Goal: Navigation & Orientation: Find specific page/section

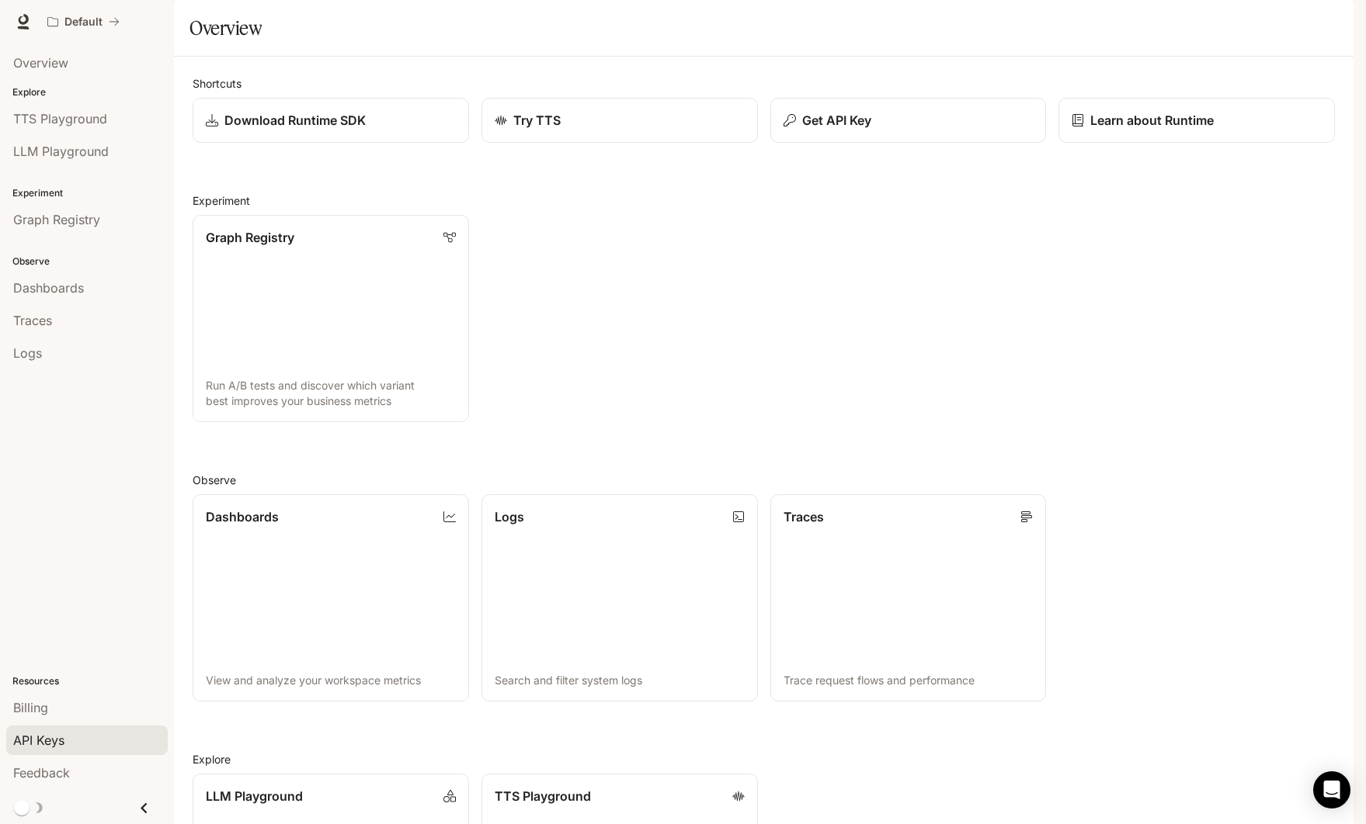
click at [40, 726] on link "API Keys" at bounding box center [86, 741] width 161 height 30
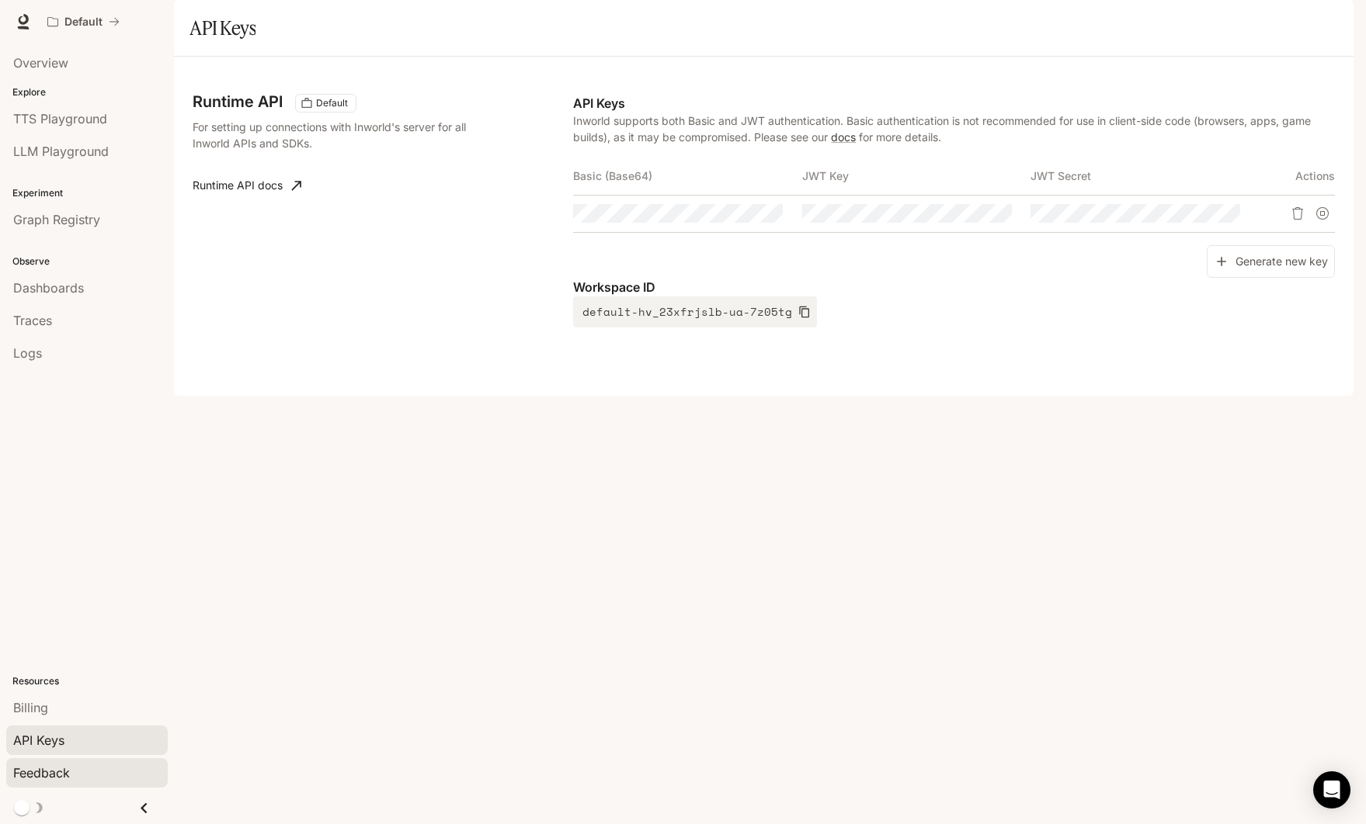
click at [43, 765] on span "Feedback" at bounding box center [41, 773] width 57 height 19
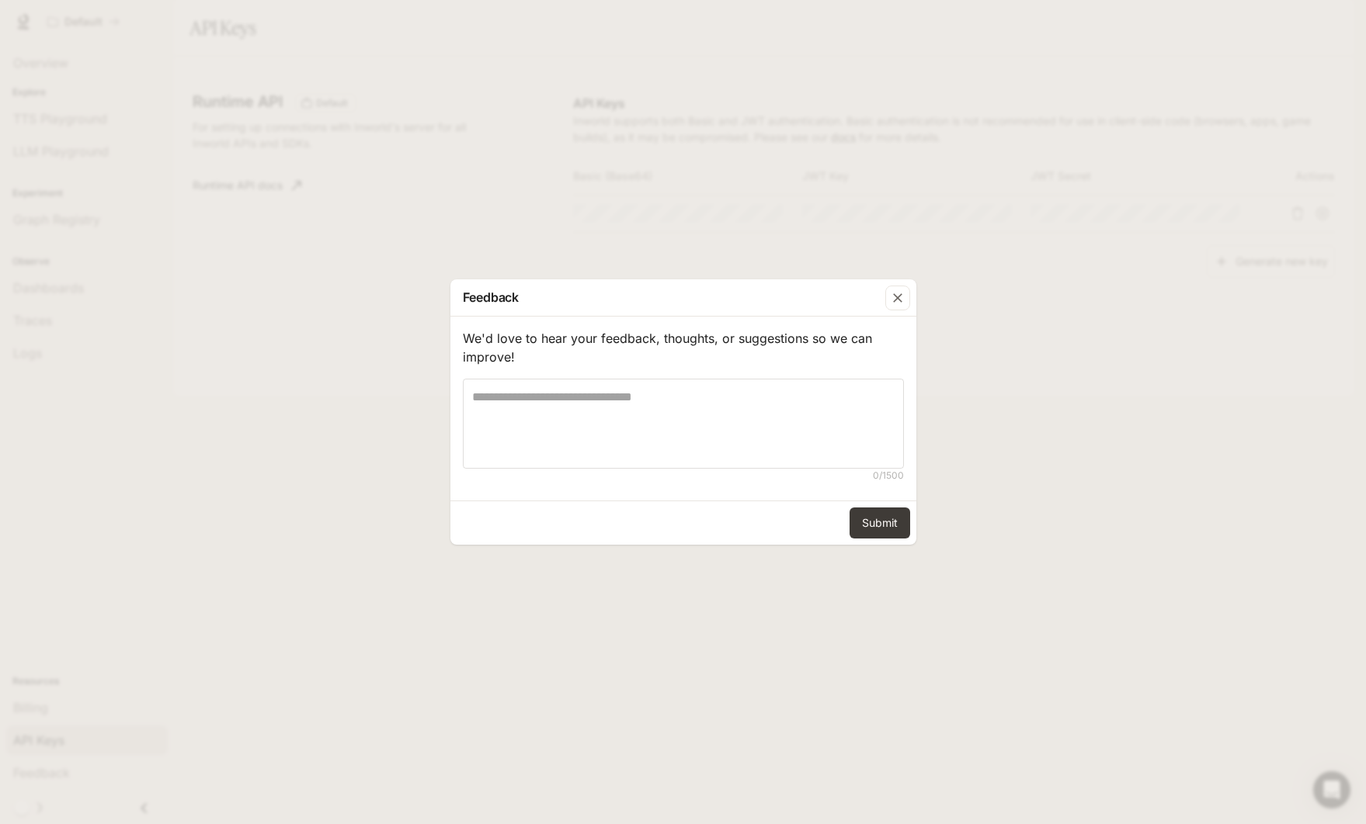
click at [54, 725] on div "Feedback We'd love to hear your feedback, thoughts, or suggestions so we can im…" at bounding box center [683, 412] width 1366 height 824
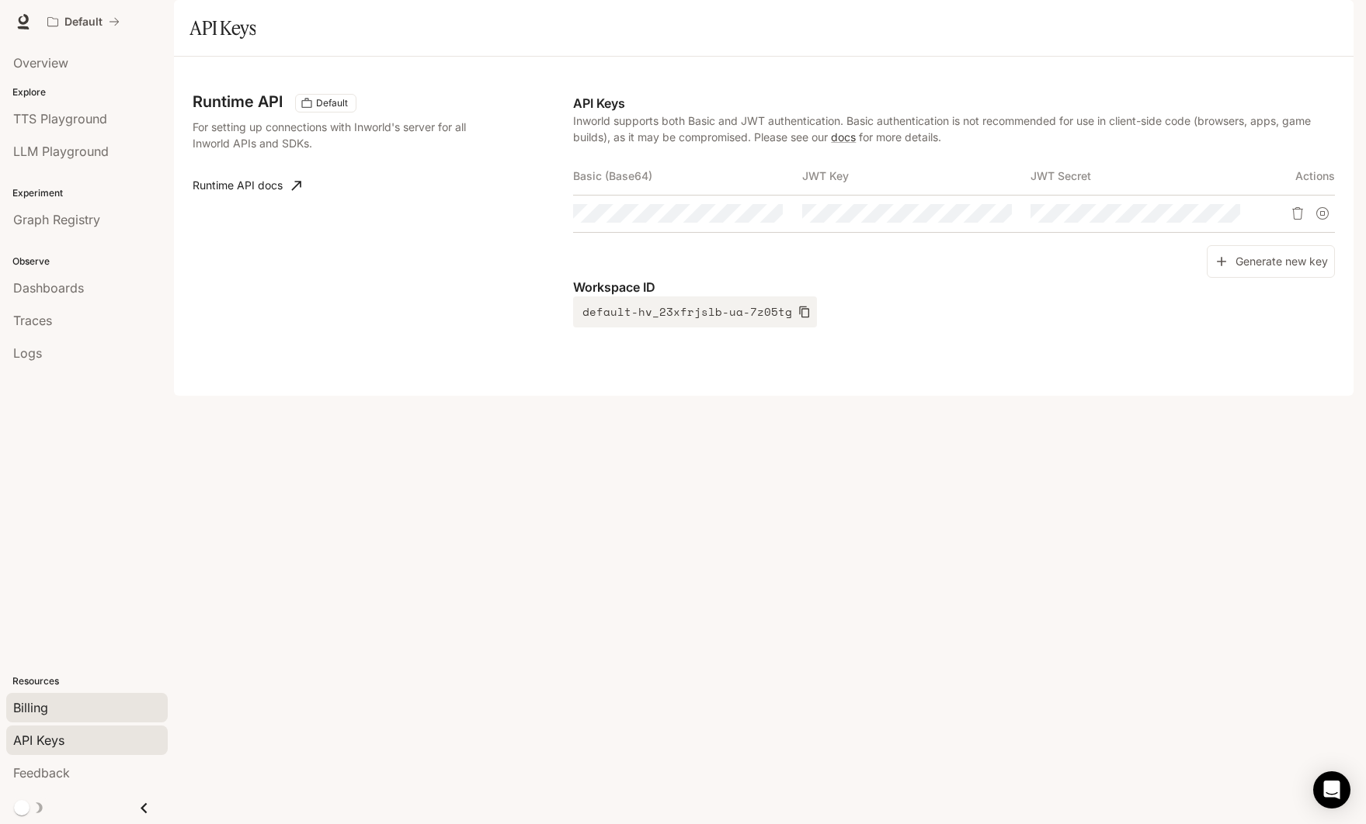
click at [40, 708] on span "Billing" at bounding box center [30, 708] width 35 height 19
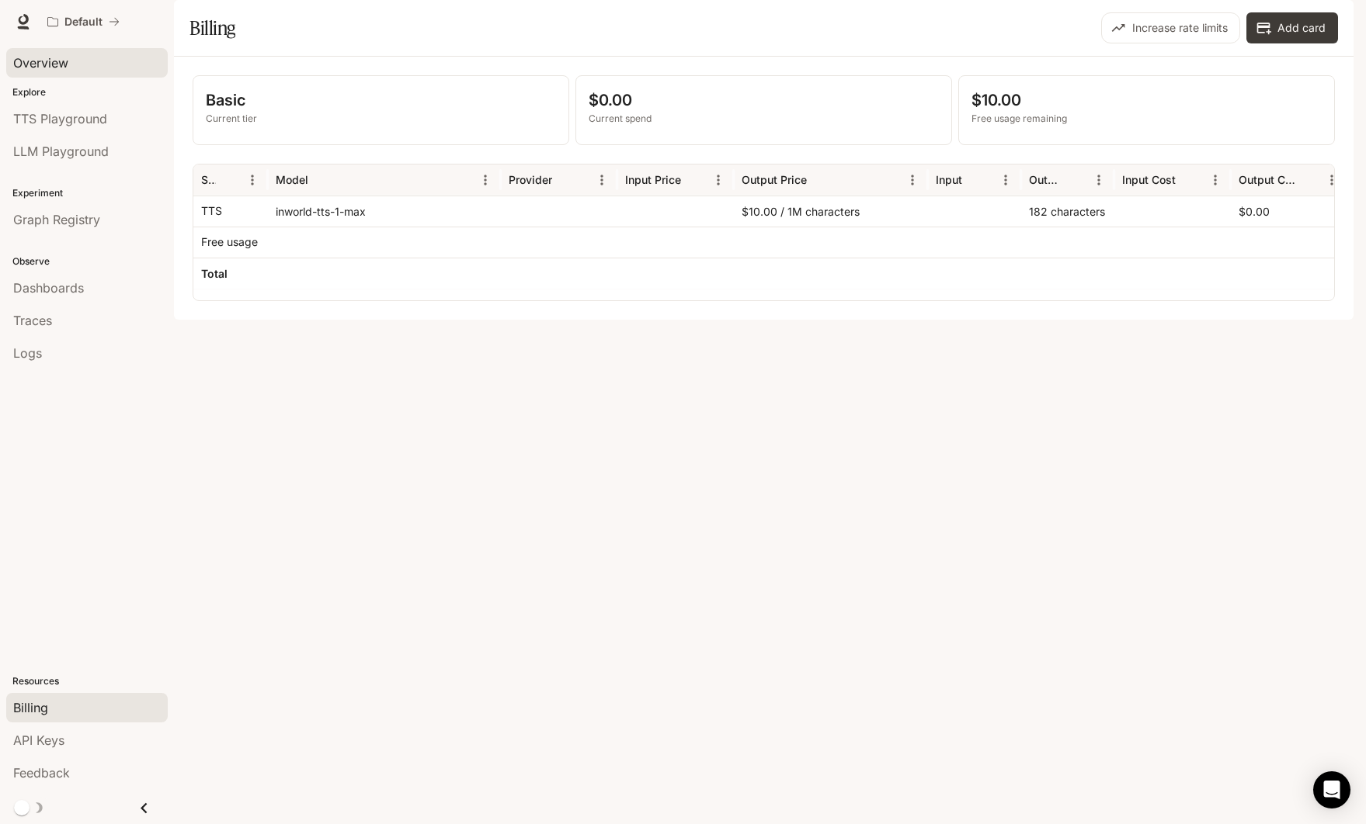
click at [68, 62] on span "Overview" at bounding box center [40, 63] width 55 height 19
